Goal: Task Accomplishment & Management: Use online tool/utility

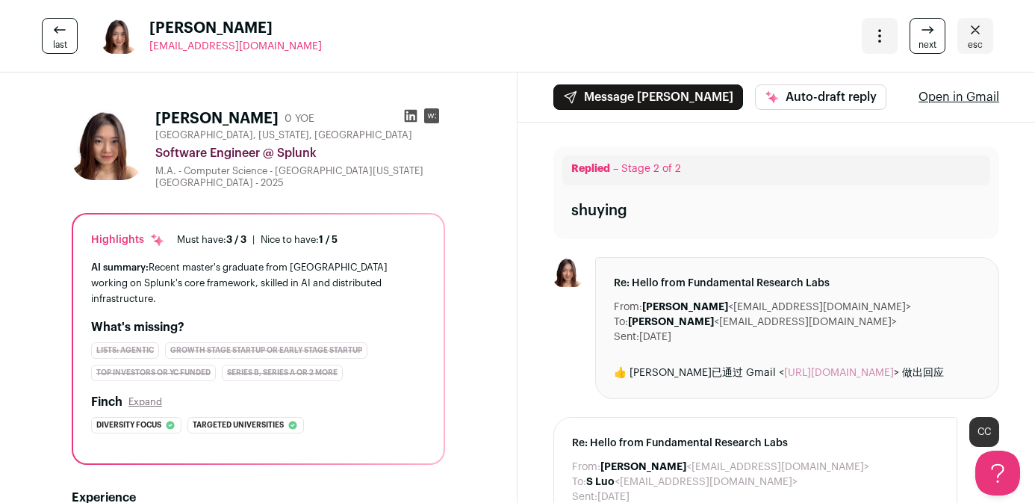
click at [958, 25] on link "esc" at bounding box center [976, 36] width 36 height 36
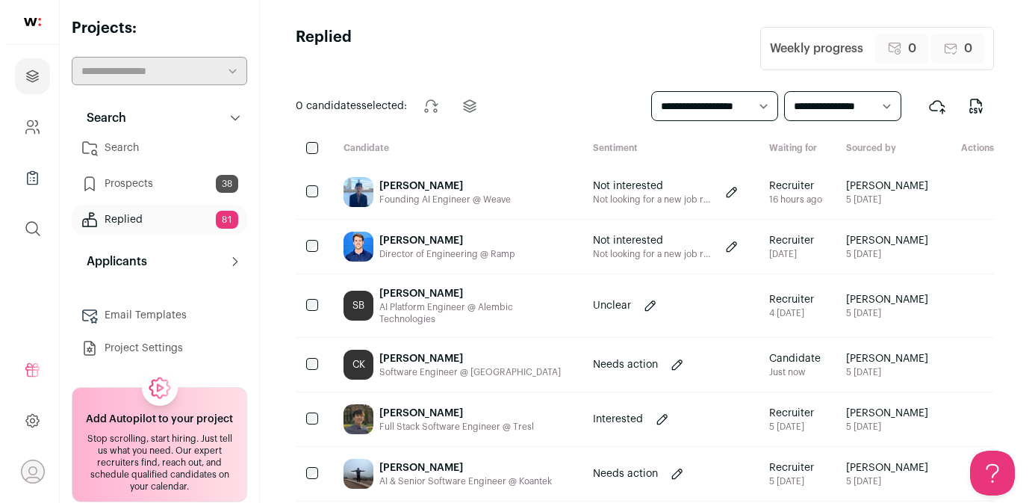
scroll to position [3, 0]
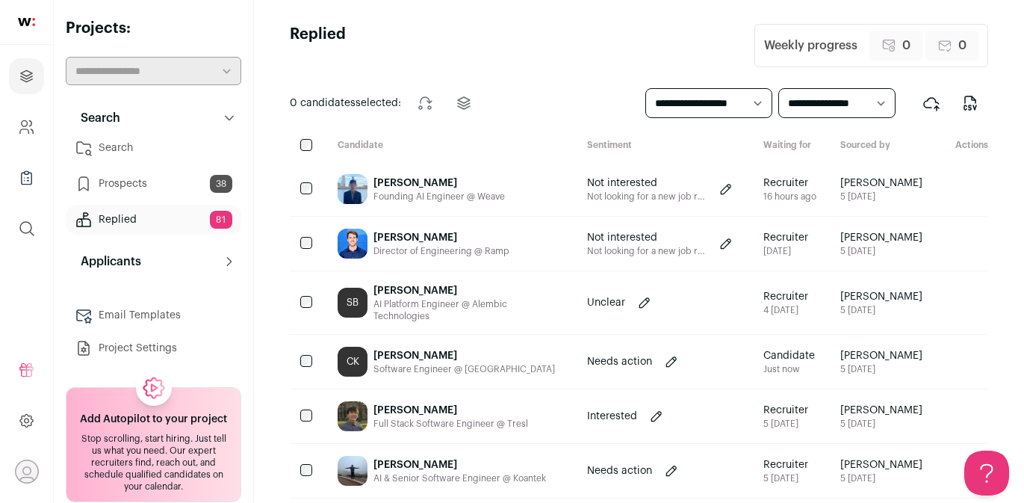
click at [475, 284] on div "[PERSON_NAME]" at bounding box center [468, 290] width 190 height 15
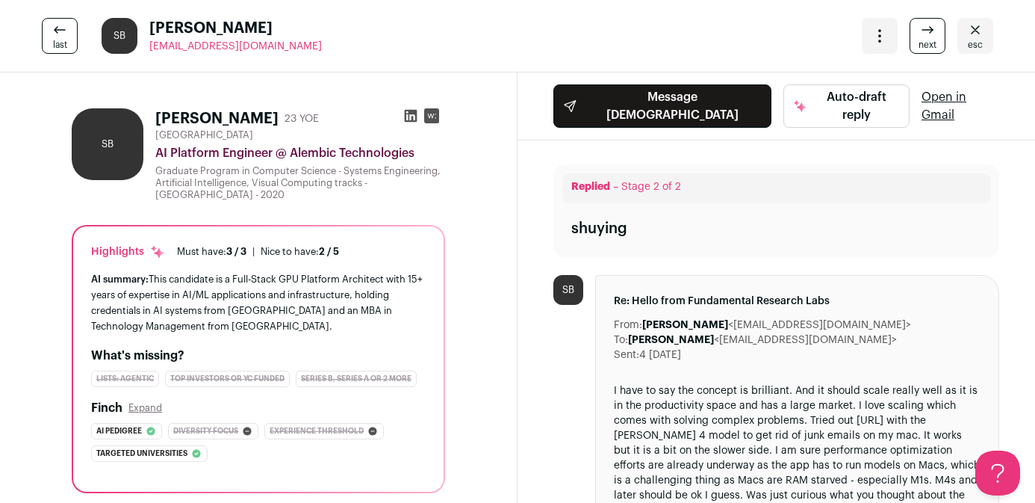
click at [403, 118] on icon at bounding box center [410, 115] width 15 height 15
click at [403, 112] on icon at bounding box center [410, 115] width 15 height 15
click at [970, 22] on icon "Close" at bounding box center [975, 30] width 18 height 18
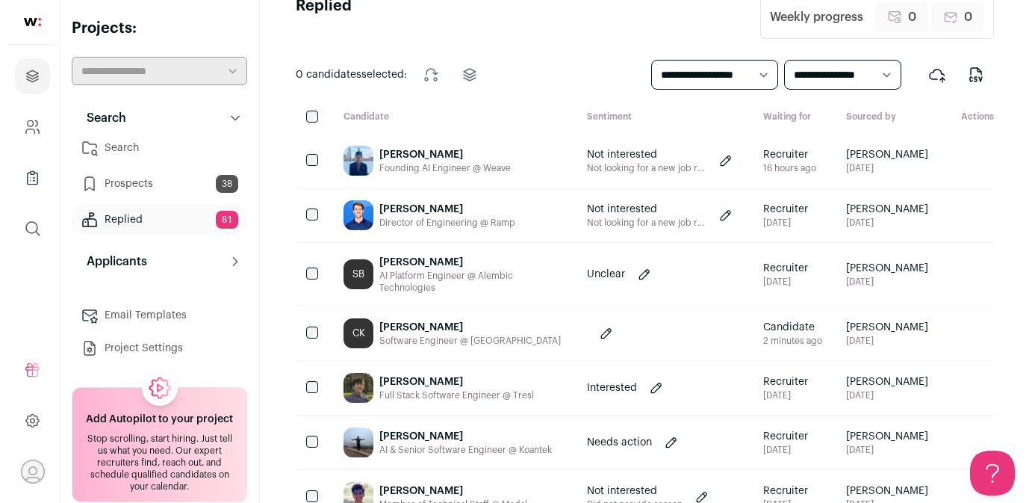
scroll to position [62, 0]
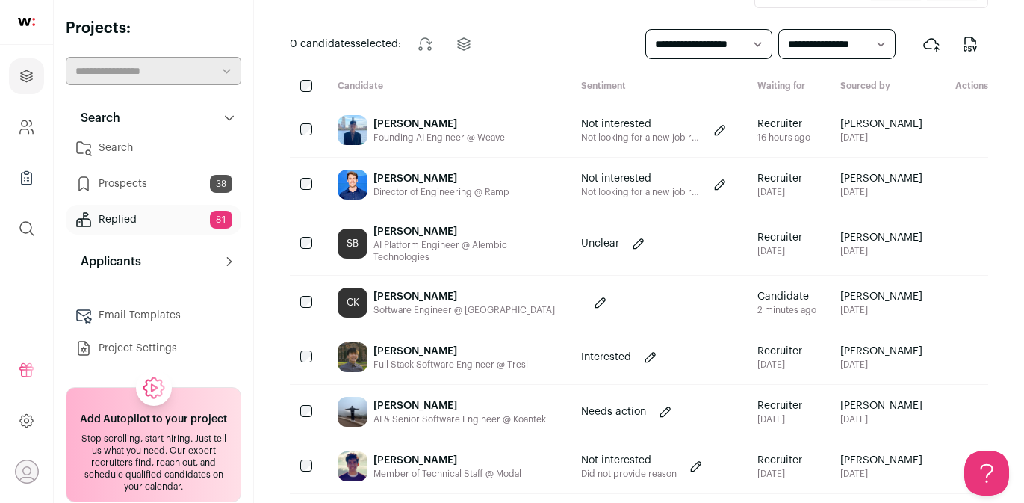
click at [492, 385] on div "Bogdan Terzic AI & Senior Software Engineer @ Koantek" at bounding box center [447, 412] width 243 height 54
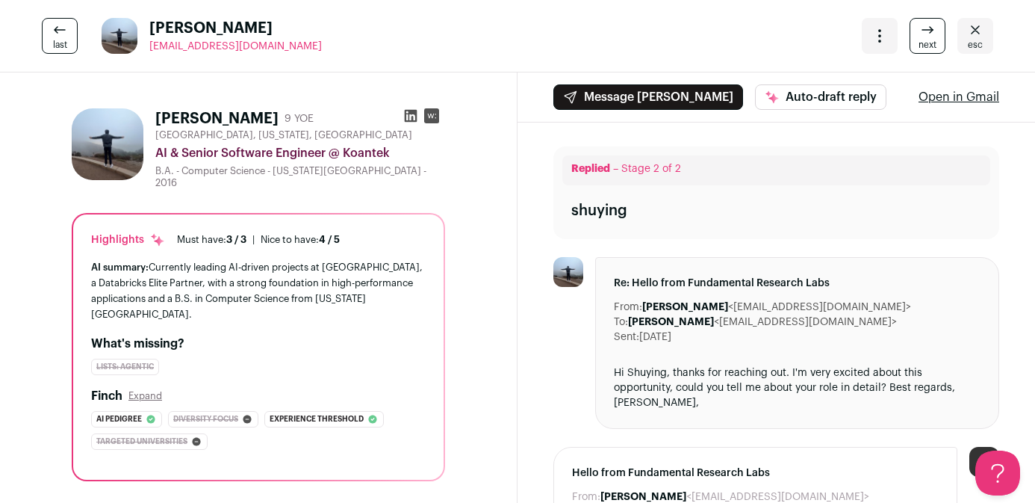
click at [405, 113] on icon at bounding box center [411, 116] width 13 height 13
